Goal: Task Accomplishment & Management: Complete application form

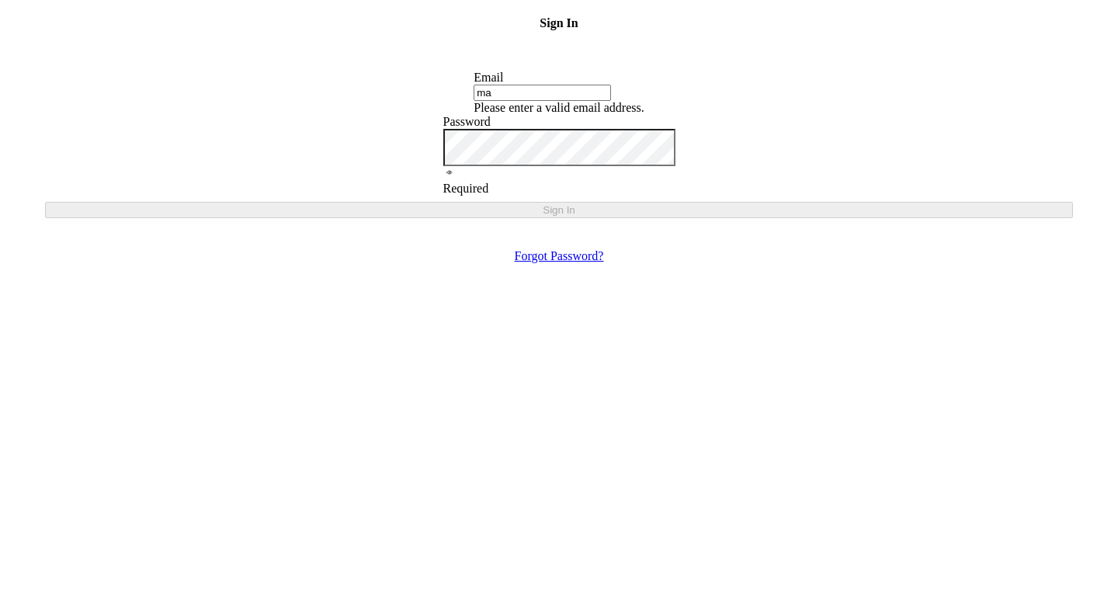
type input "[EMAIL_ADDRESS][PERSON_NAME][PERSON_NAME][DOMAIN_NAME]"
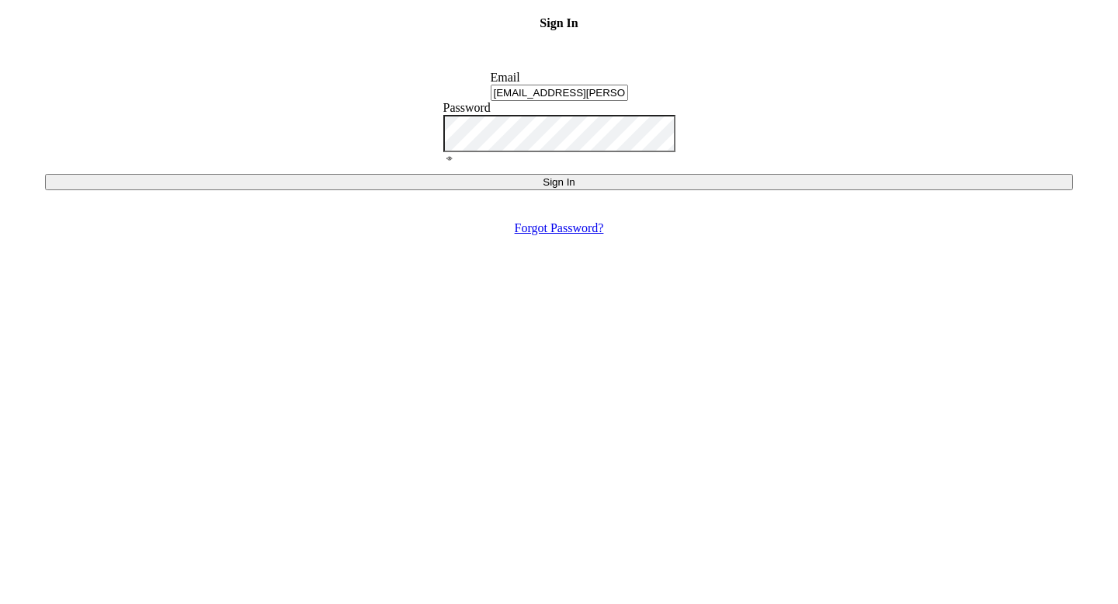
click at [591, 190] on button "Sign In" at bounding box center [559, 182] width 1028 height 16
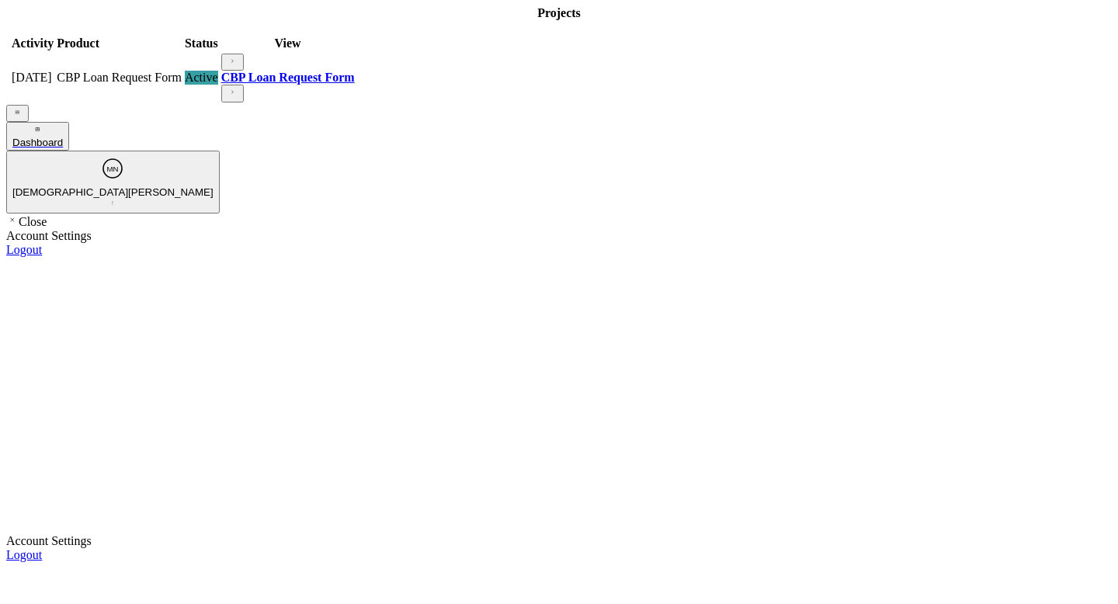
click at [218, 85] on div "Active" at bounding box center [201, 78] width 33 height 14
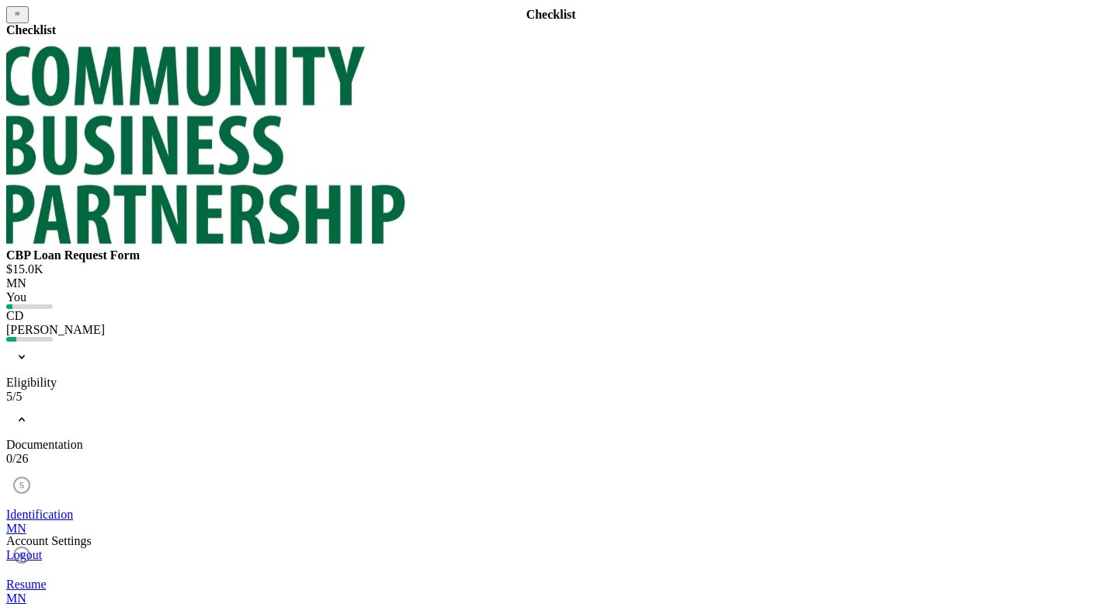
scroll to position [1, 0]
click at [24, 356] on polyline at bounding box center [21, 357] width 5 height 3
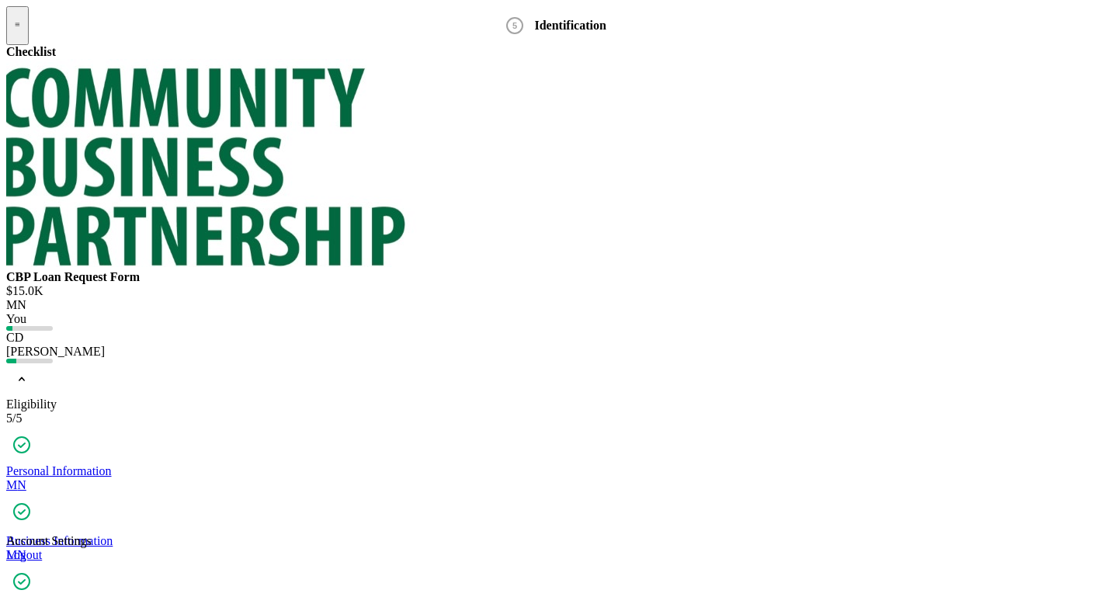
scroll to position [8, 0]
